Goal: Information Seeking & Learning: Learn about a topic

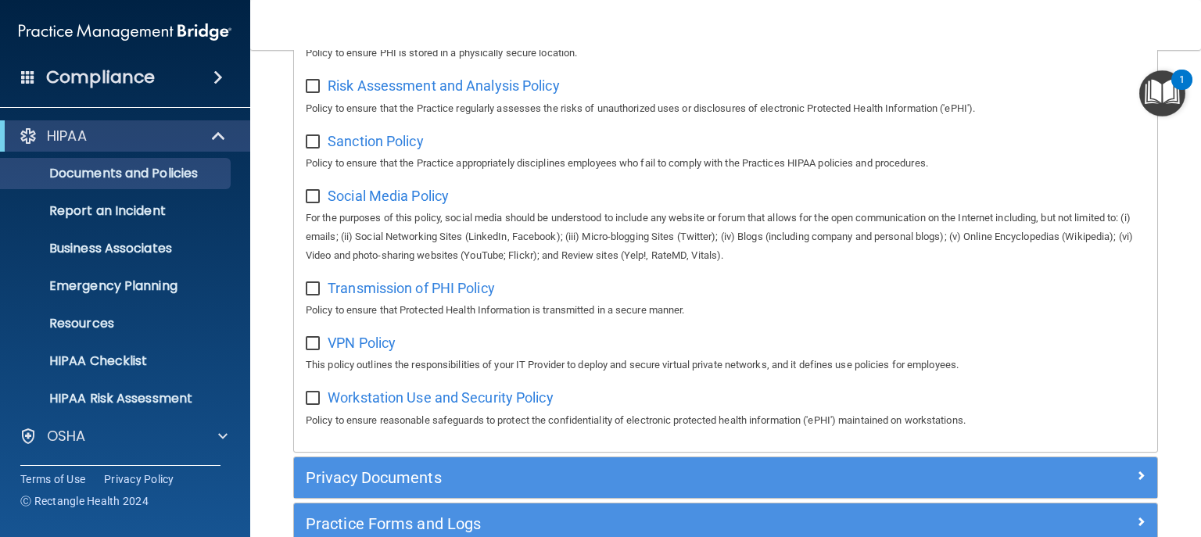
scroll to position [1268, 0]
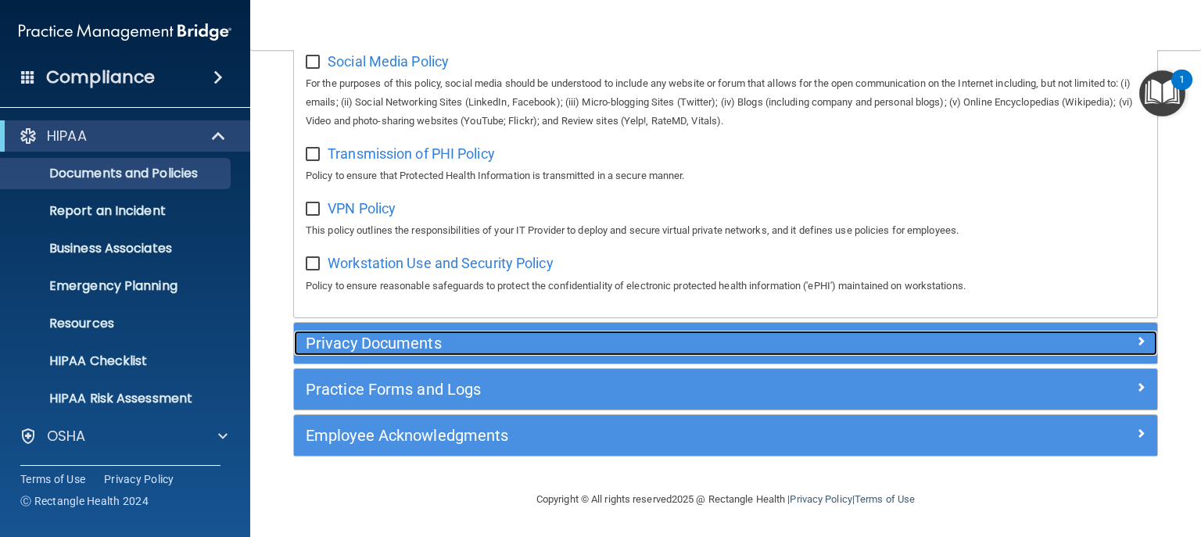
click at [439, 347] on h5 "Privacy Documents" at bounding box center [618, 343] width 624 height 17
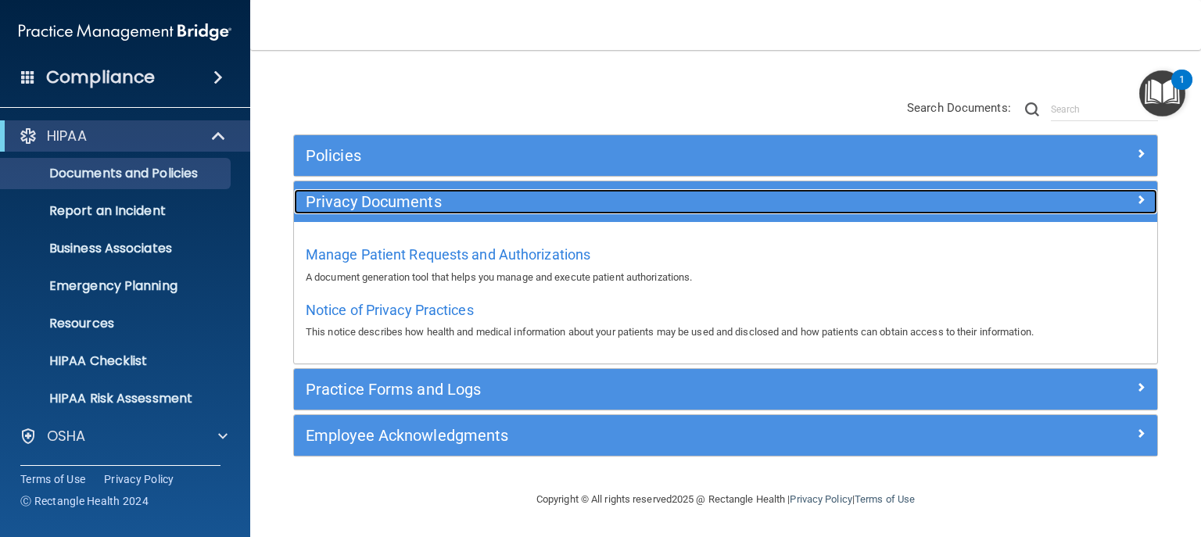
scroll to position [103, 0]
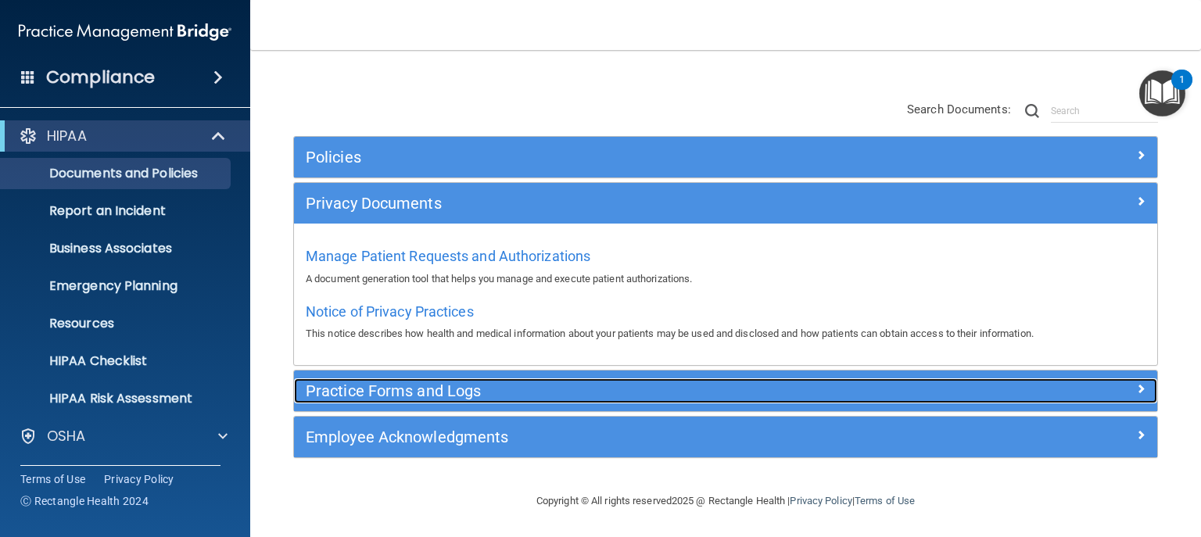
click at [499, 400] on div "Practice Forms and Logs" at bounding box center [617, 390] width 647 height 25
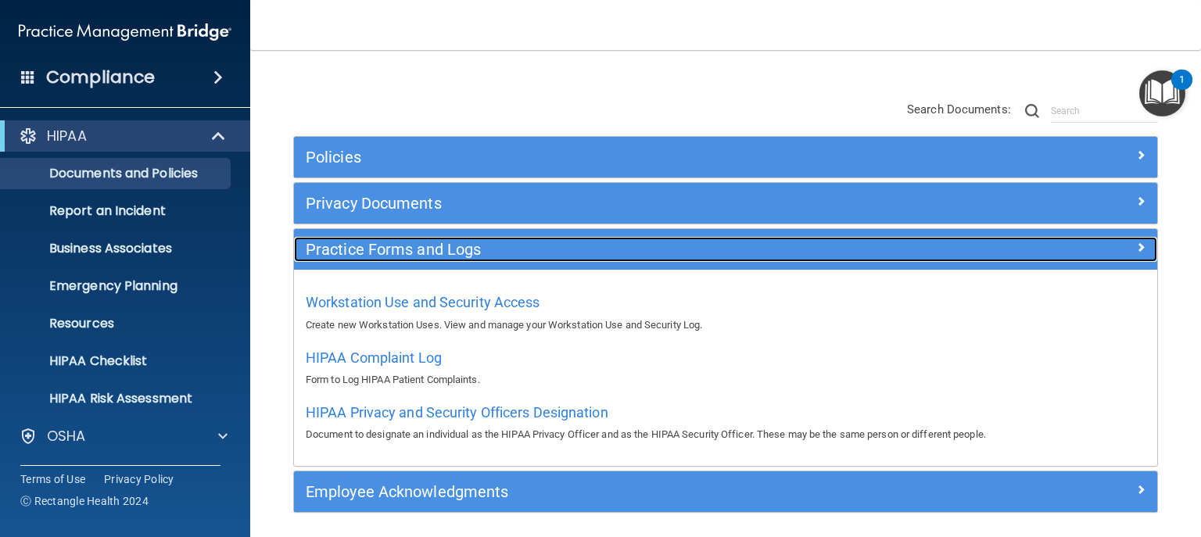
scroll to position [158, 0]
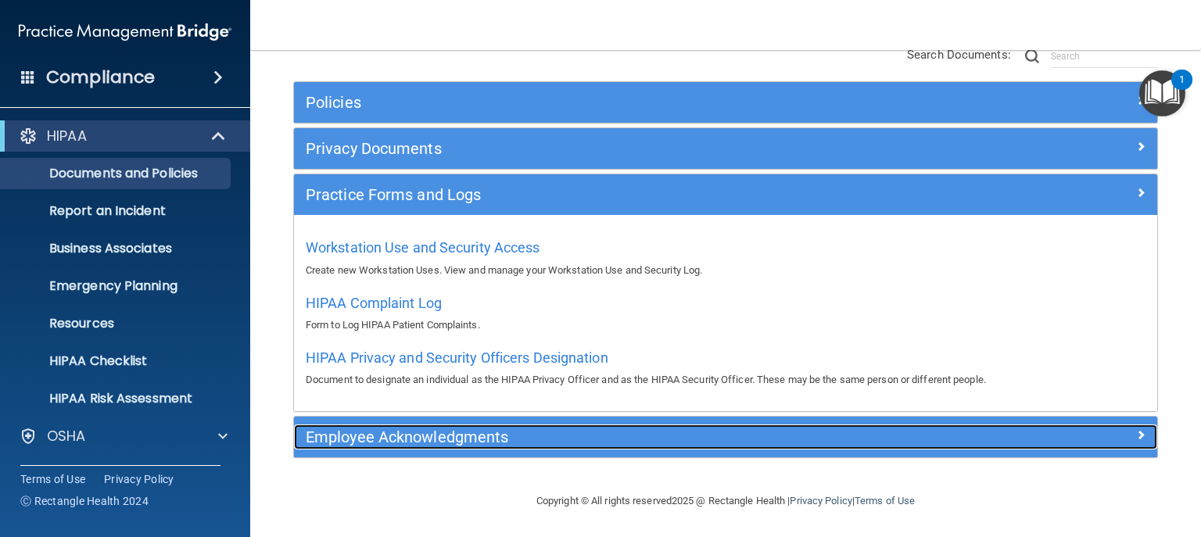
click at [423, 432] on h5 "Employee Acknowledgments" at bounding box center [618, 436] width 624 height 17
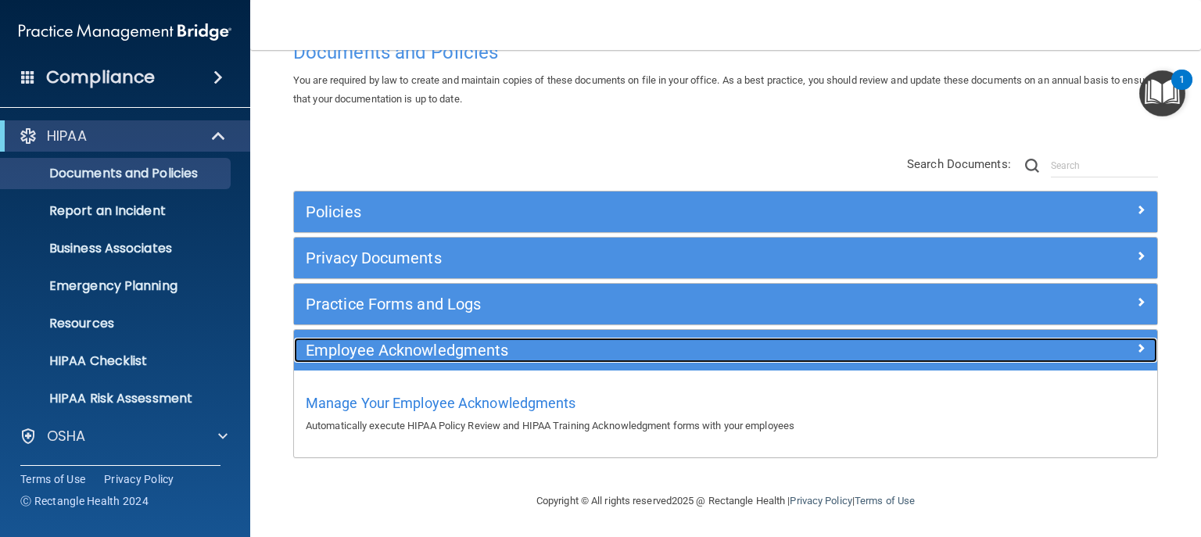
scroll to position [48, 0]
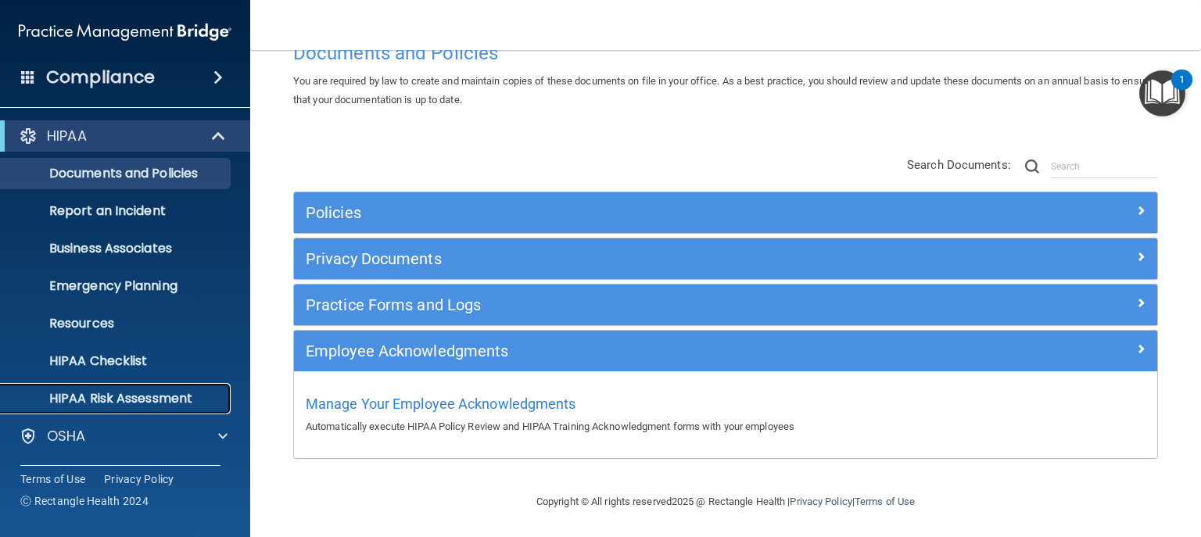
click at [109, 394] on p "HIPAA Risk Assessment" at bounding box center [116, 399] width 213 height 16
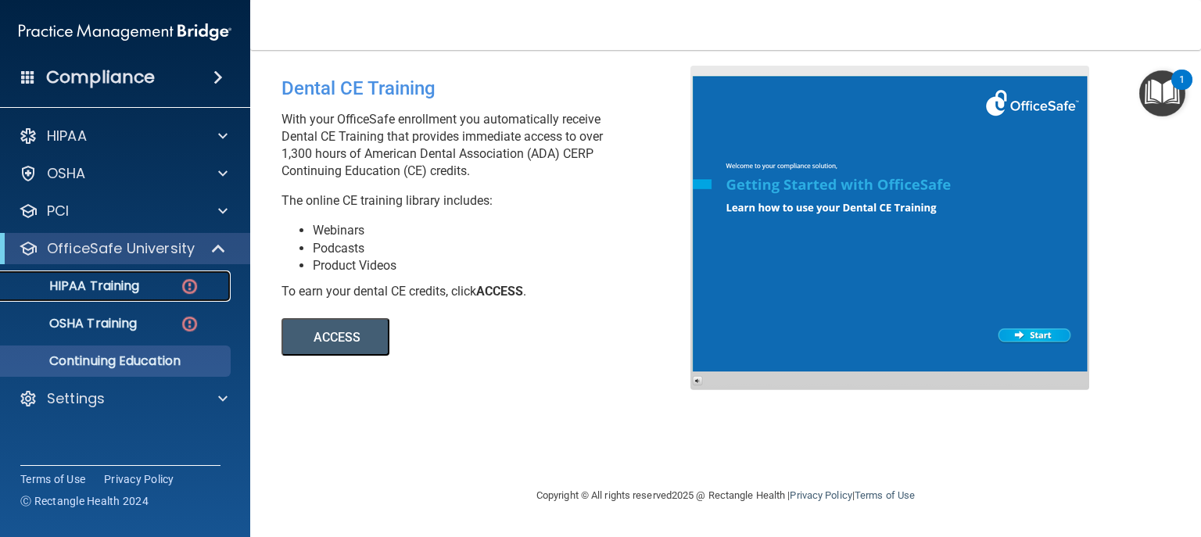
click at [117, 291] on p "HIPAA Training" at bounding box center [74, 286] width 129 height 16
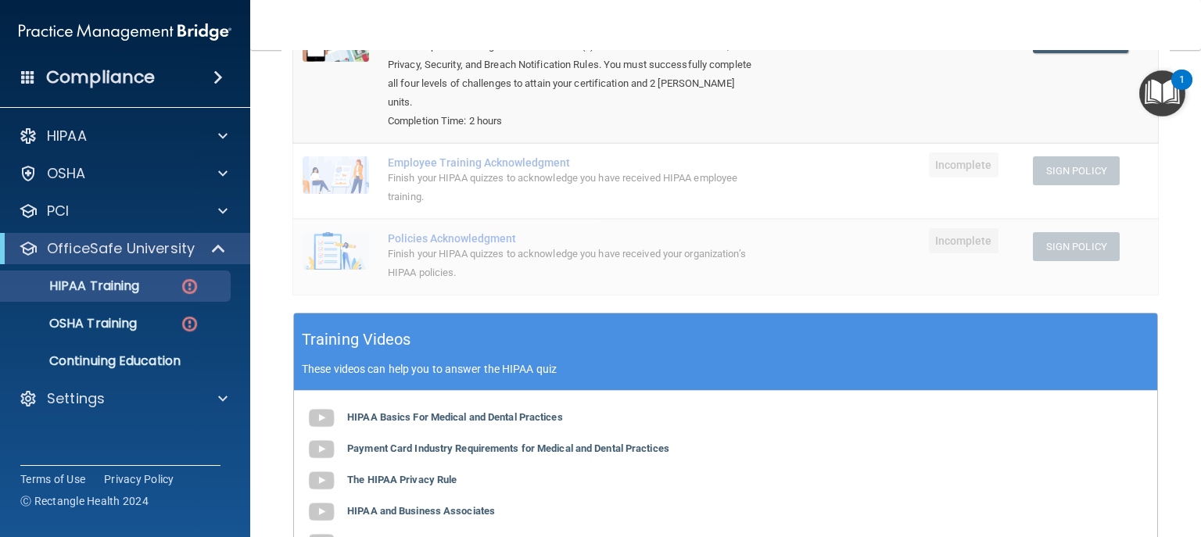
scroll to position [375, 0]
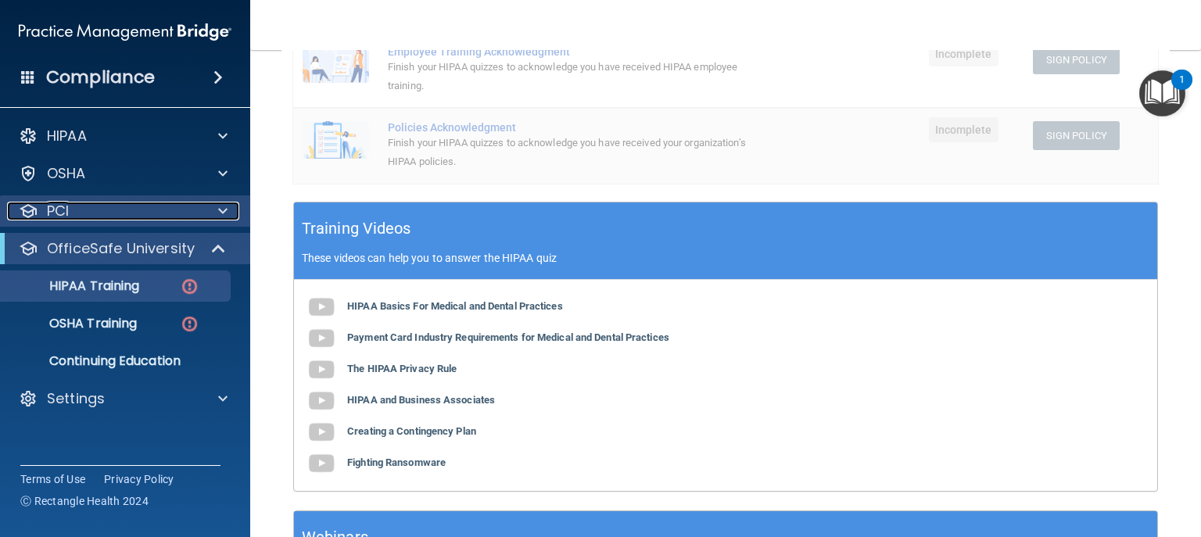
click at [219, 209] on span at bounding box center [222, 211] width 9 height 19
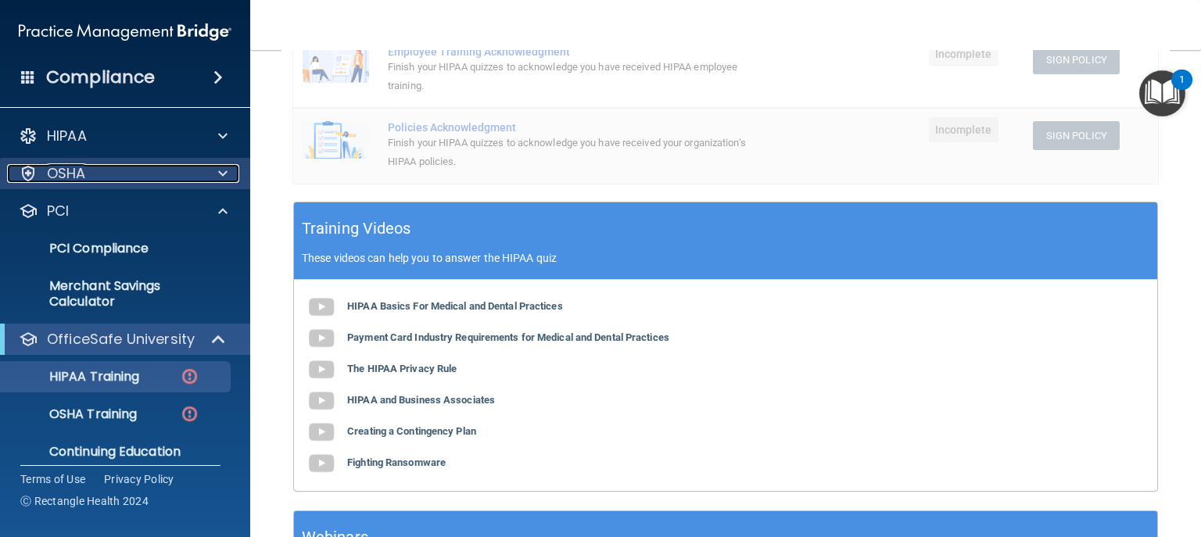
click at [196, 174] on div "OSHA" at bounding box center [104, 173] width 194 height 19
